Goal: Task Accomplishment & Management: Complete application form

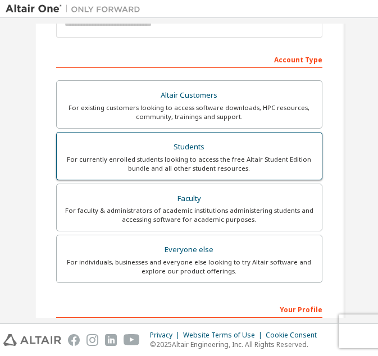
scroll to position [169, 0]
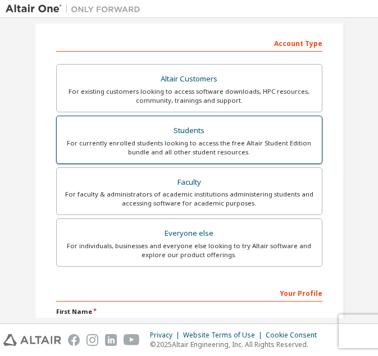
click at [157, 133] on div "Students" at bounding box center [189, 131] width 252 height 16
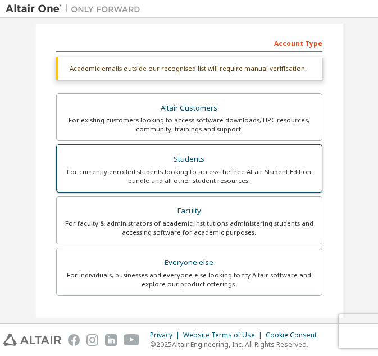
click at [183, 156] on div "Students" at bounding box center [189, 160] width 252 height 16
click at [207, 178] on div "For currently enrolled students looking to access the free Altair Student Editi…" at bounding box center [189, 176] width 252 height 18
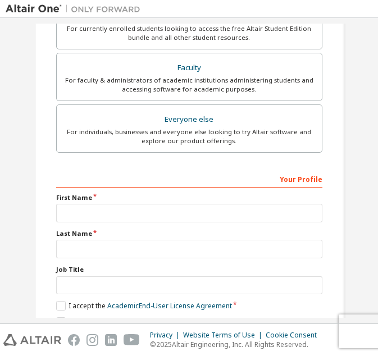
scroll to position [366, 0]
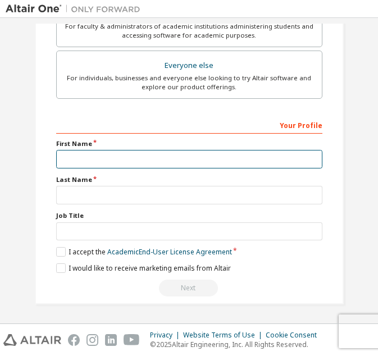
click at [203, 162] on input "text" at bounding box center [189, 159] width 266 height 19
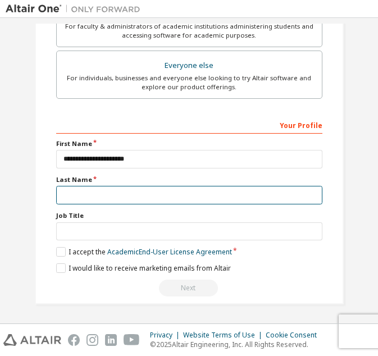
click at [233, 196] on input "text" at bounding box center [189, 195] width 266 height 19
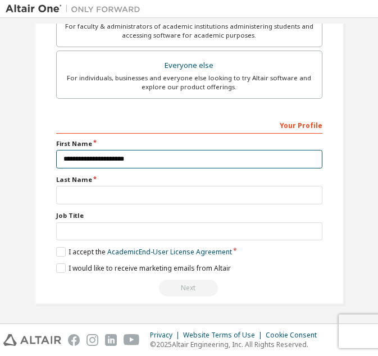
drag, startPoint x: 182, startPoint y: 160, endPoint x: 99, endPoint y: 162, distance: 82.6
click at [99, 162] on input "**********" at bounding box center [189, 159] width 266 height 19
type input "********"
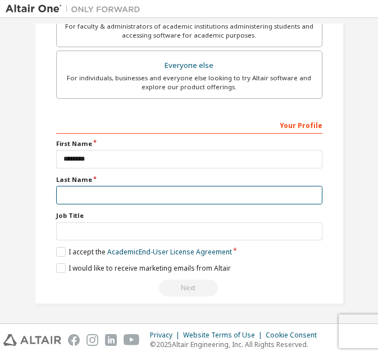
click at [176, 199] on input "text" at bounding box center [189, 195] width 266 height 19
paste input "**********"
type input "**********"
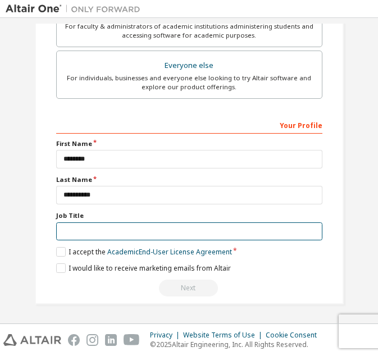
click at [161, 235] on input "text" at bounding box center [189, 232] width 266 height 19
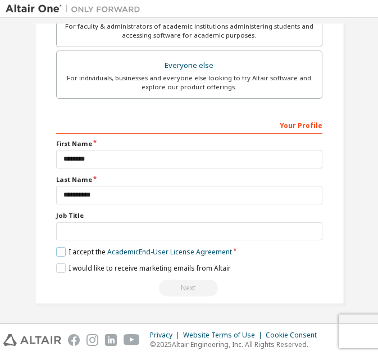
click at [56, 256] on label "I accept the Academic End-User License Agreement" at bounding box center [144, 252] width 176 height 10
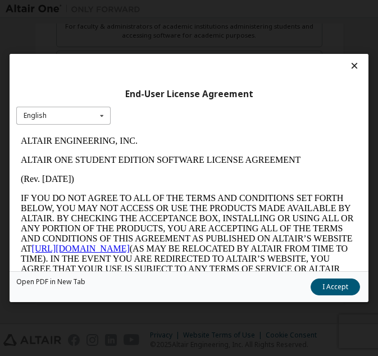
scroll to position [0, 0]
click at [83, 114] on div "English English" at bounding box center [63, 116] width 94 height 19
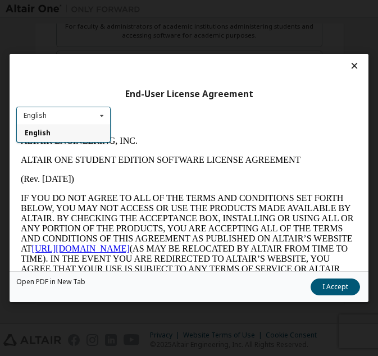
click at [83, 114] on div "English English" at bounding box center [63, 116] width 94 height 19
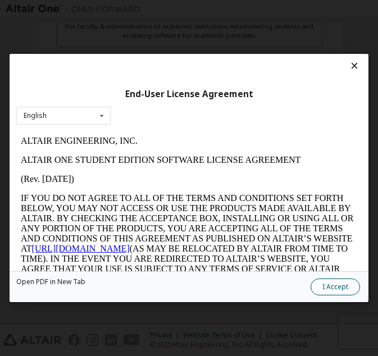
click at [336, 282] on button "I Accept" at bounding box center [335, 287] width 49 height 17
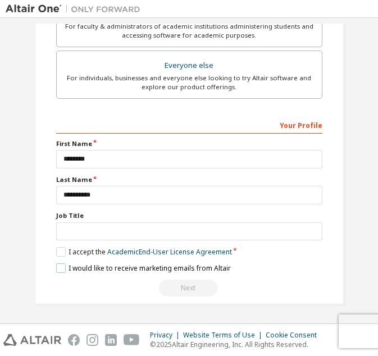
click at [61, 268] on label "I would like to receive marketing emails from Altair" at bounding box center [143, 269] width 175 height 10
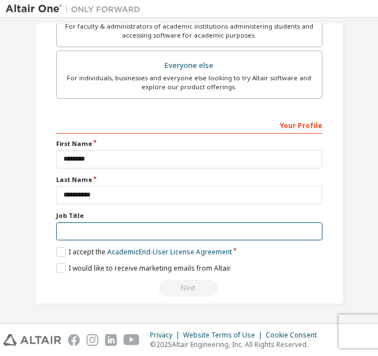
click at [78, 232] on input "text" at bounding box center [189, 232] width 266 height 19
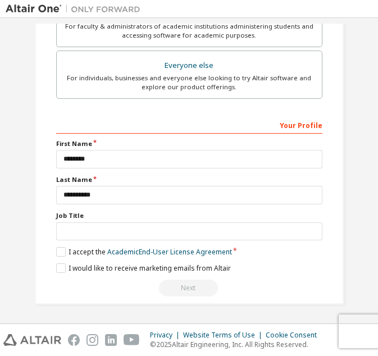
click at [182, 290] on div "Next" at bounding box center [189, 288] width 266 height 17
click at [203, 252] on link "Academic End-User License Agreement" at bounding box center [169, 252] width 125 height 10
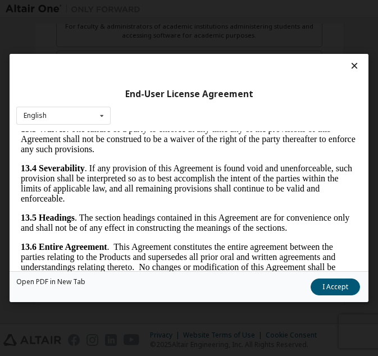
scroll to position [30, 0]
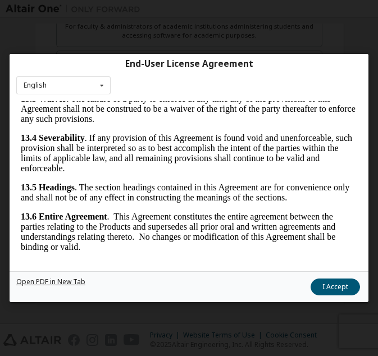
click at [62, 283] on link "Open PDF in New Tab" at bounding box center [50, 282] width 69 height 7
click at [334, 286] on button "I Accept" at bounding box center [335, 287] width 49 height 17
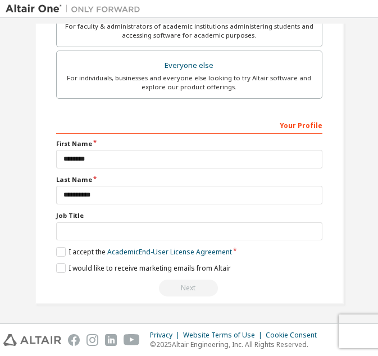
click at [184, 284] on div "Next" at bounding box center [189, 288] width 266 height 17
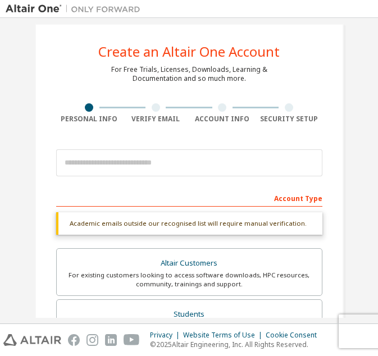
scroll to position [0, 0]
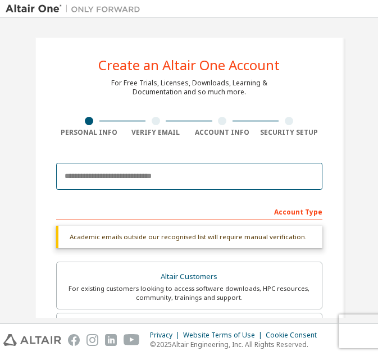
click at [142, 180] on input "email" at bounding box center [189, 176] width 266 height 27
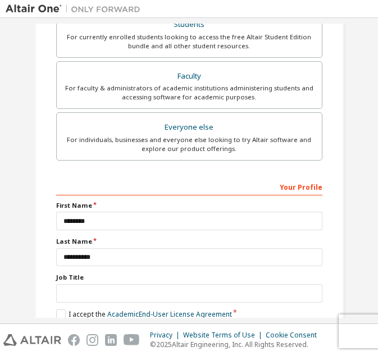
scroll to position [337, 0]
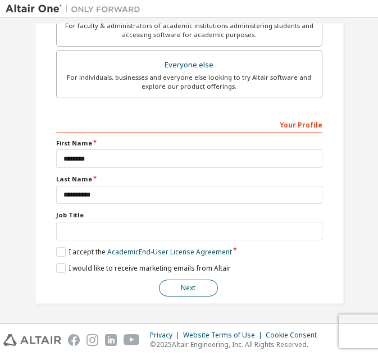
type input "**********"
click at [198, 288] on button "Next" at bounding box center [188, 288] width 59 height 17
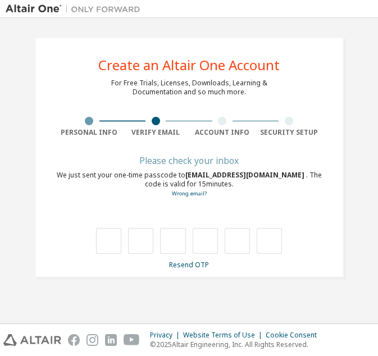
type input "*"
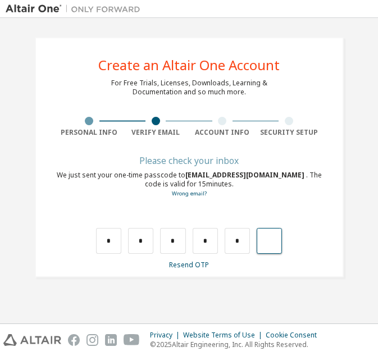
type input "*"
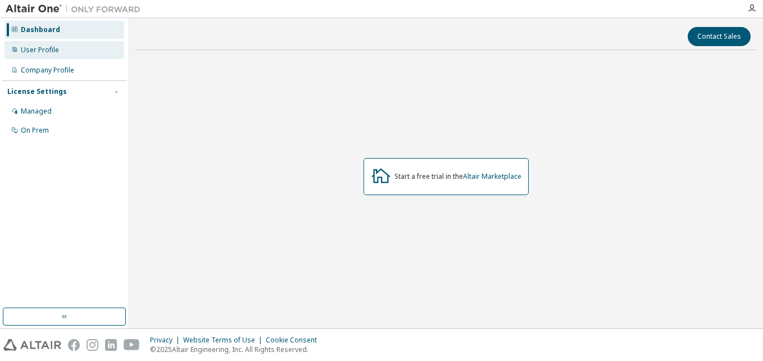
click at [58, 49] on div "User Profile" at bounding box center [64, 50] width 120 height 18
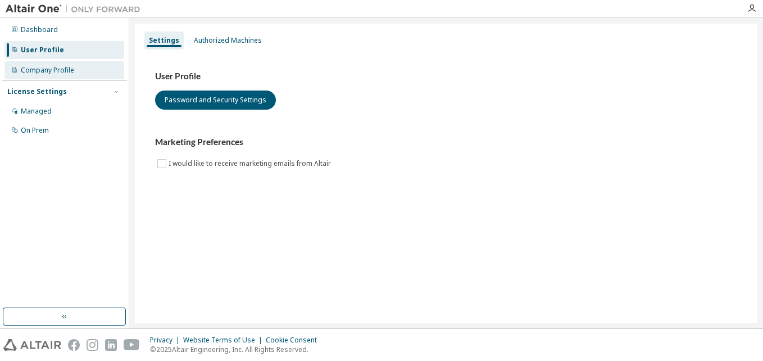
click at [39, 66] on div "Company Profile" at bounding box center [47, 70] width 53 height 9
